Goal: Navigation & Orientation: Find specific page/section

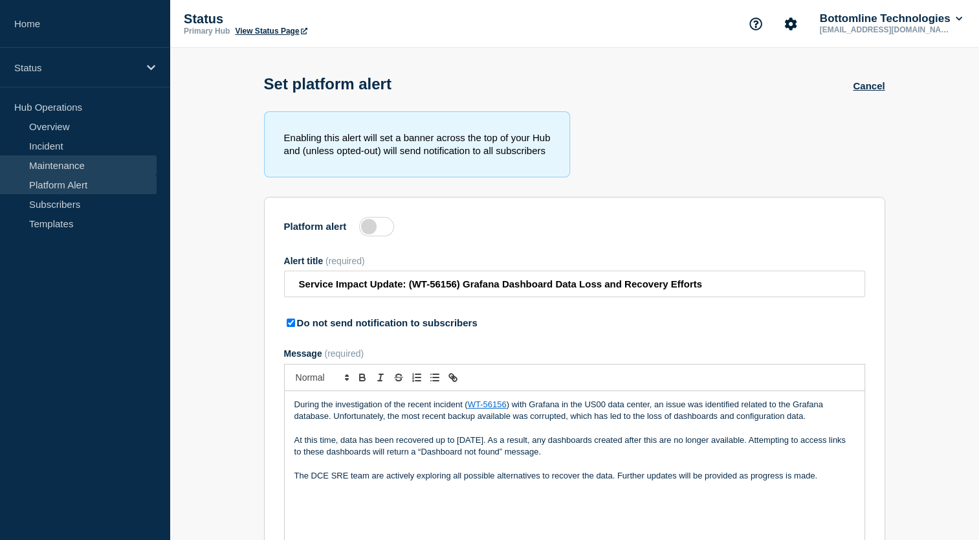
click at [107, 169] on link "Maintenance" at bounding box center [78, 164] width 157 height 19
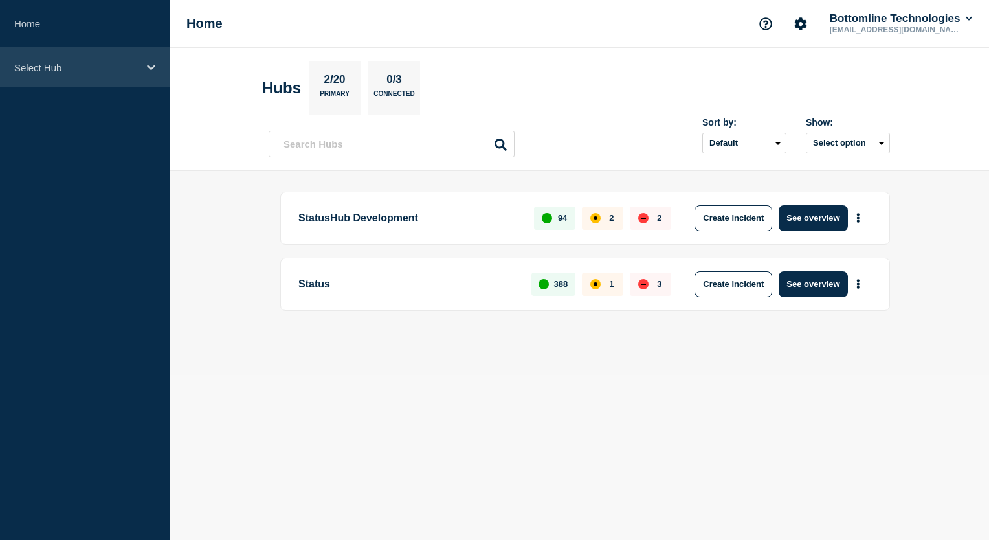
click at [147, 65] on icon at bounding box center [151, 67] width 8 height 5
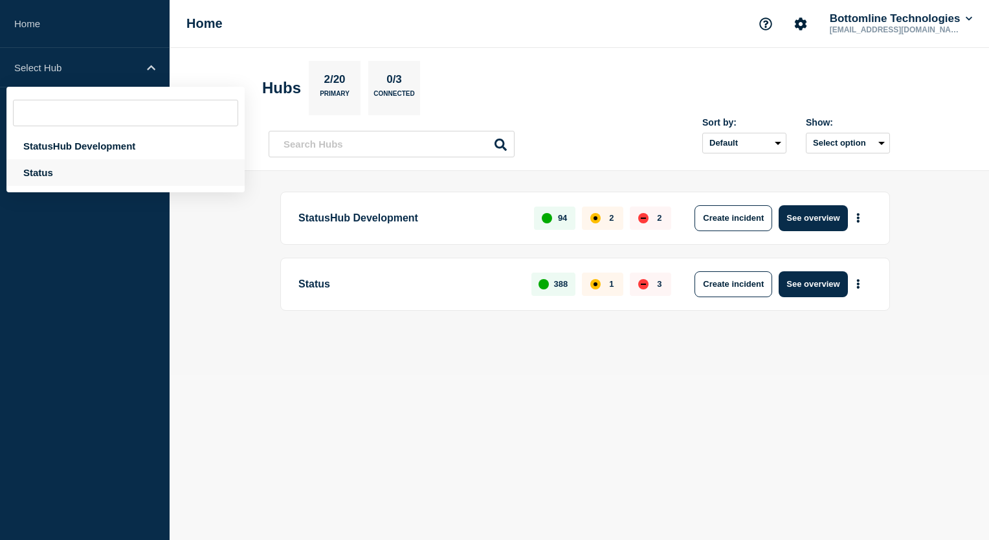
click at [97, 175] on div "Status" at bounding box center [125, 172] width 238 height 27
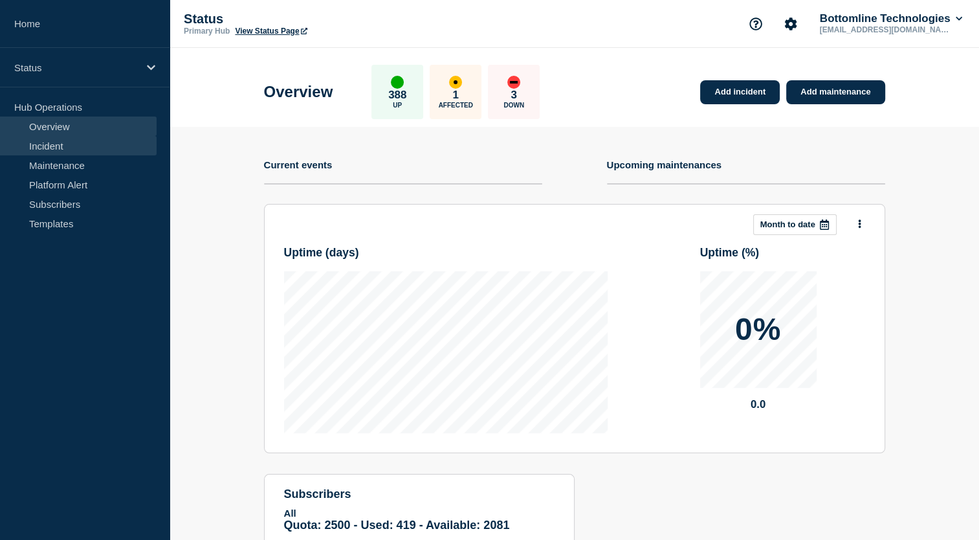
click at [112, 148] on link "Incident" at bounding box center [78, 145] width 157 height 19
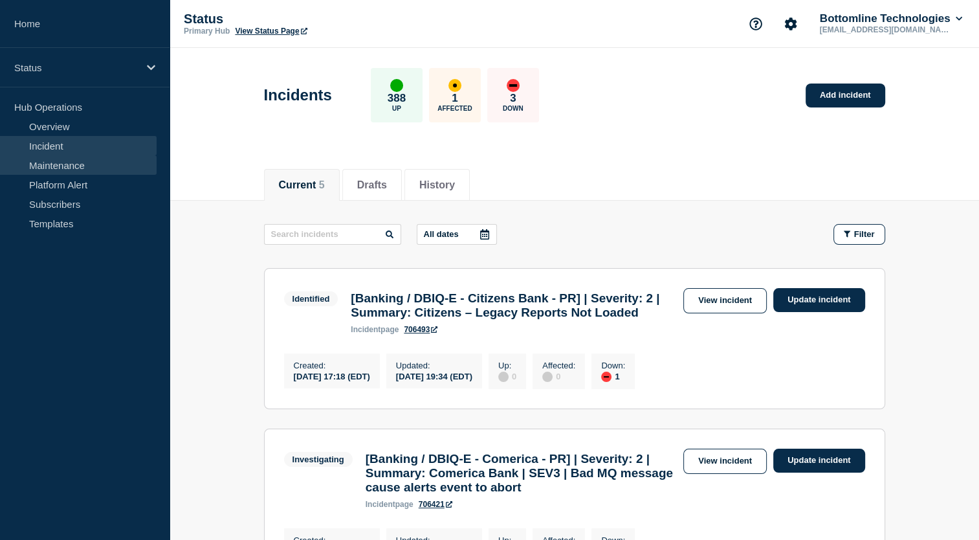
click at [115, 171] on link "Maintenance" at bounding box center [78, 164] width 157 height 19
